Goal: Transaction & Acquisition: Purchase product/service

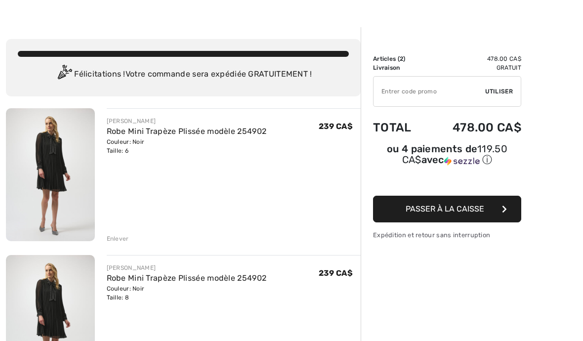
scroll to position [22, 0]
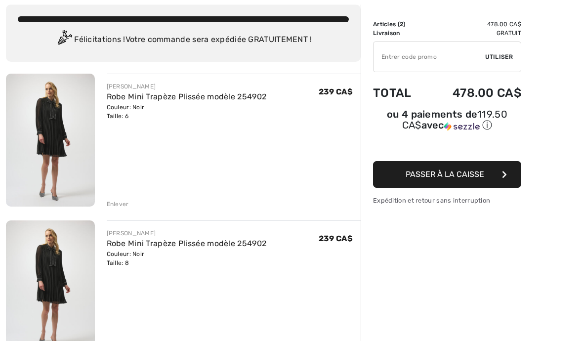
click at [124, 205] on div "Enlever" at bounding box center [118, 204] width 22 height 9
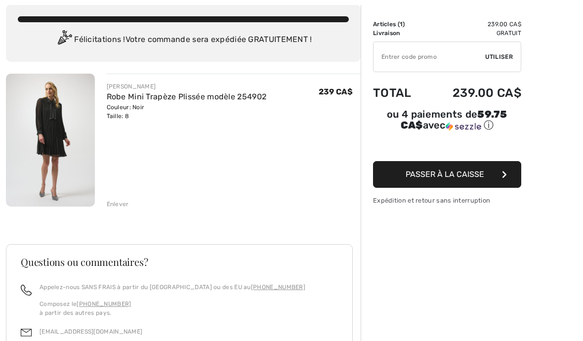
click at [121, 211] on div "JOSEPH RIBKOFF Robe Mini Trapèze Plissée modèle 254902 Couleur: Noir Taille: 8 …" at bounding box center [183, 277] width 355 height 406
click at [122, 209] on div "JOSEPH RIBKOFF Robe Mini Trapèze Plissée modèle 254902 Couleur: Noir Taille: 8 …" at bounding box center [183, 277] width 355 height 406
click at [121, 207] on div "Enlever" at bounding box center [118, 204] width 22 height 9
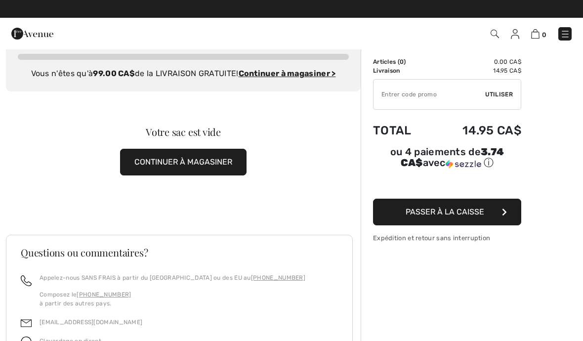
scroll to position [0, 0]
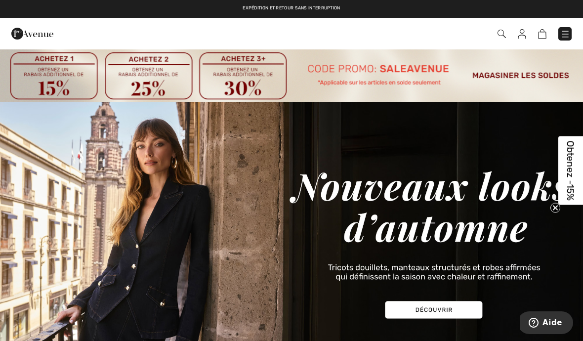
click at [500, 31] on img at bounding box center [501, 34] width 8 height 8
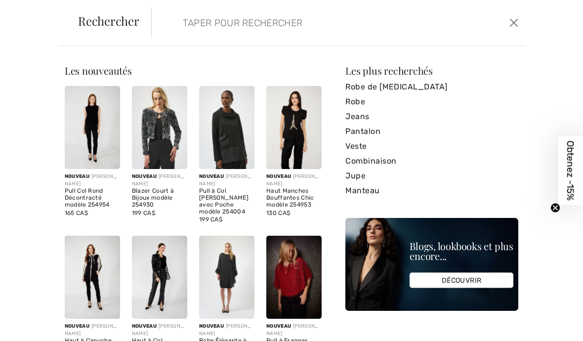
click at [375, 134] on link "Pantalon" at bounding box center [431, 131] width 173 height 15
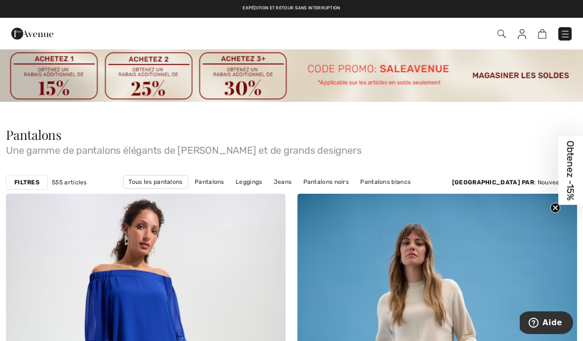
click at [311, 182] on link "Pantalons noirs" at bounding box center [326, 181] width 56 height 13
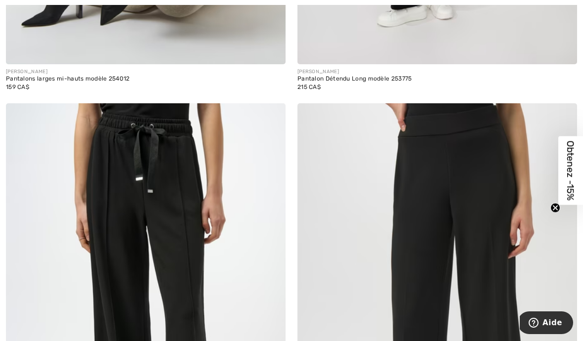
scroll to position [4016, 0]
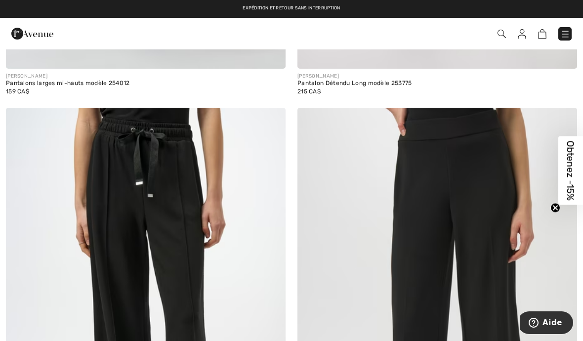
click at [483, 267] on img at bounding box center [437, 317] width 280 height 419
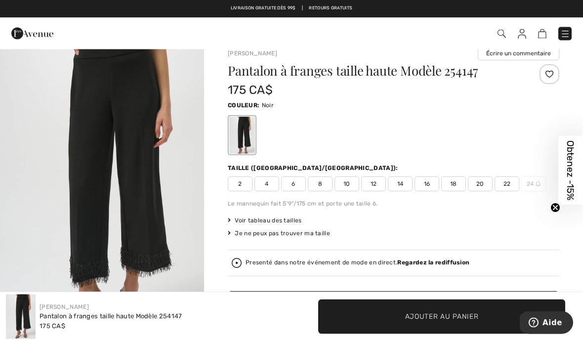
scroll to position [9, 0]
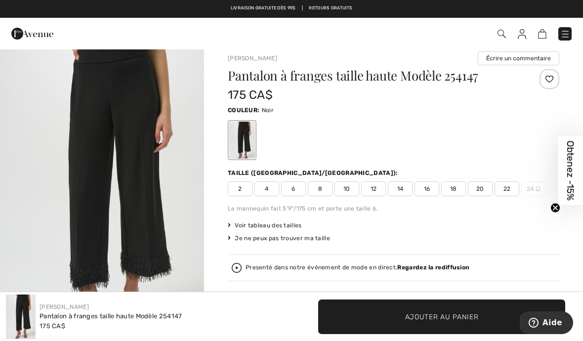
click at [324, 187] on span "8" at bounding box center [320, 188] width 25 height 15
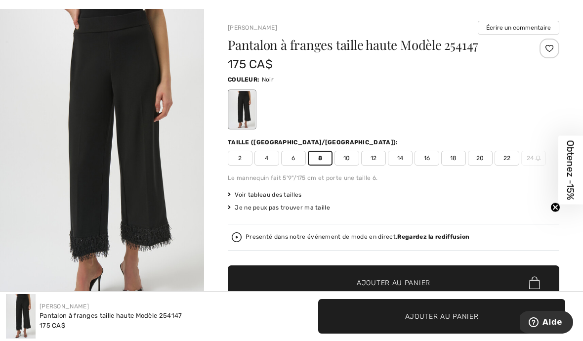
click at [439, 283] on span "✔ Ajouté au panier Ajouter au panier" at bounding box center [393, 283] width 331 height 35
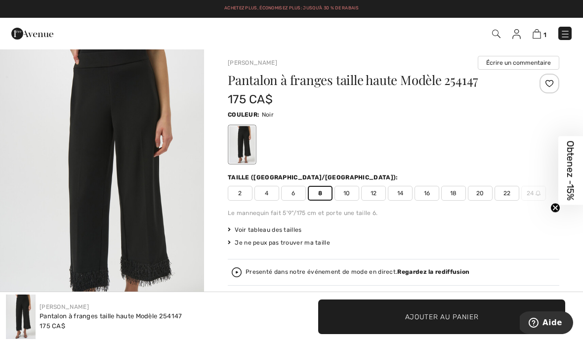
scroll to position [0, 0]
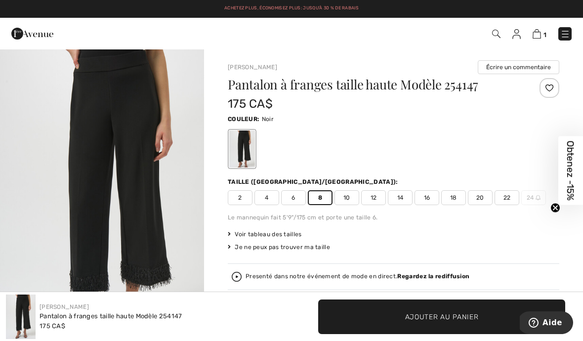
click at [496, 34] on img at bounding box center [496, 34] width 8 height 8
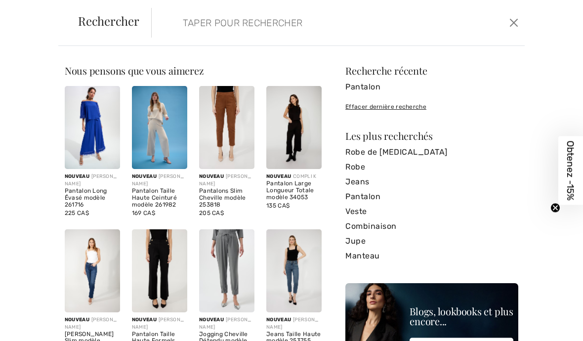
click at [180, 28] on input "search" at bounding box center [299, 23] width 248 height 30
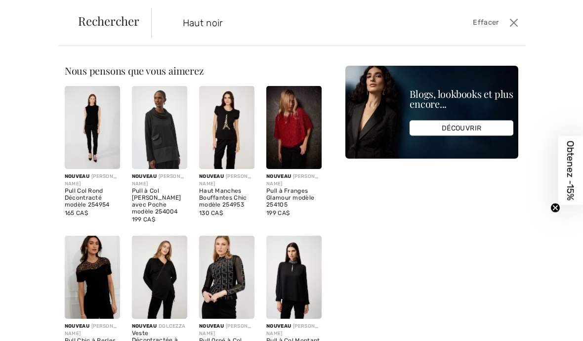
type input "Haut noir"
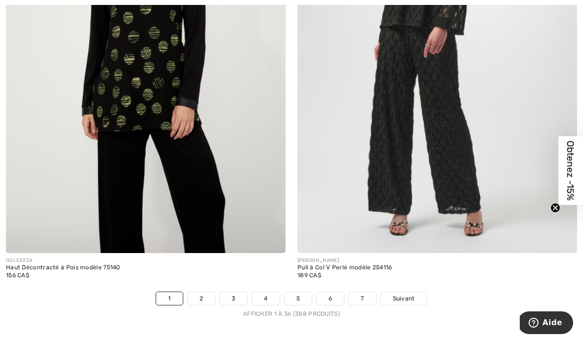
scroll to position [8699, 0]
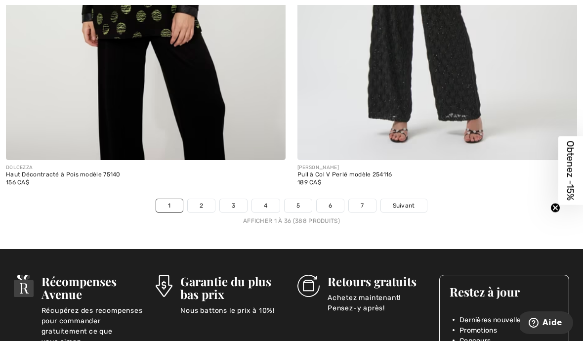
click at [410, 201] on span "Suivant" at bounding box center [404, 205] width 22 height 9
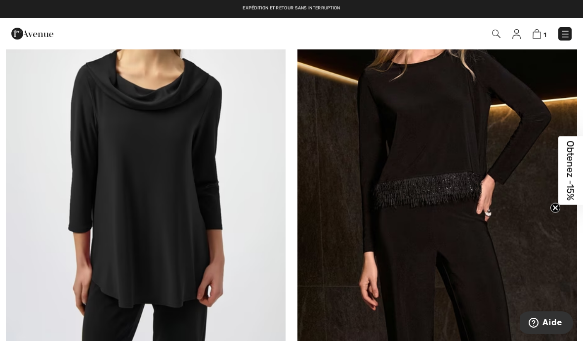
scroll to position [7572, 0]
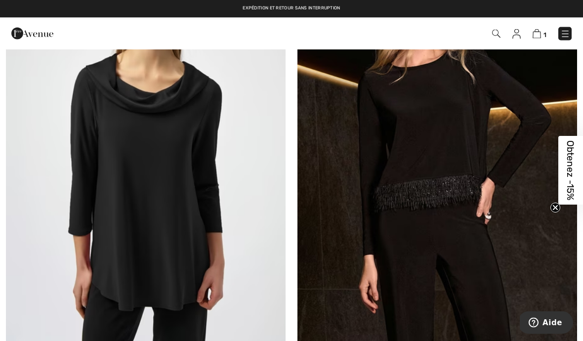
click at [459, 203] on img at bounding box center [437, 146] width 280 height 419
click at [460, 202] on img at bounding box center [437, 146] width 280 height 419
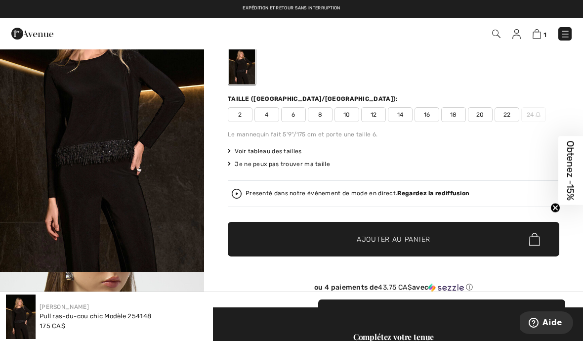
scroll to position [82, 0]
click at [296, 114] on span "6" at bounding box center [293, 115] width 25 height 15
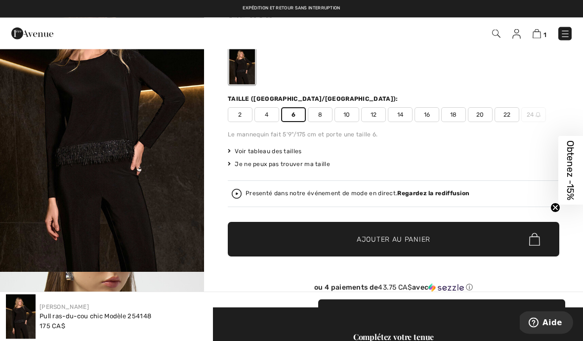
scroll to position [83, 0]
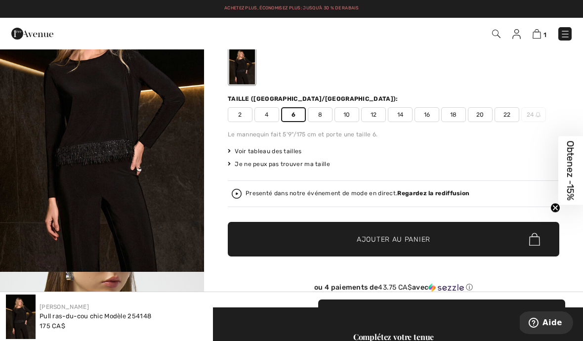
click at [448, 244] on span "✔ Ajouté au panier Ajouter au panier" at bounding box center [393, 239] width 331 height 35
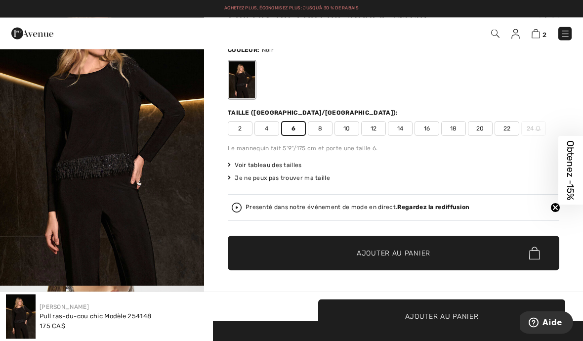
scroll to position [0, 0]
